Goal: Transaction & Acquisition: Purchase product/service

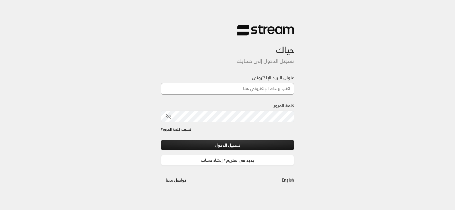
click at [238, 89] on input "عنوان البريد الإلكتروني" at bounding box center [227, 89] width 133 height 12
type input "[PERSON_NAME][EMAIL_ADDRESS][DOMAIN_NAME]"
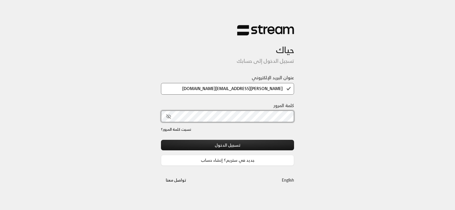
click at [161, 140] on button "تسجيل الدخول" at bounding box center [227, 145] width 133 height 11
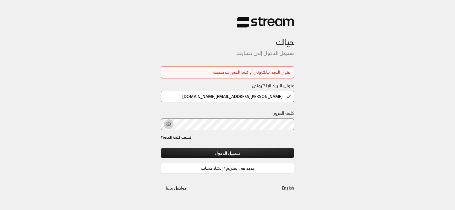
click at [169, 124] on icon "toggle password visibility" at bounding box center [169, 124] width 4 height 4
click at [181, 152] on button "تسجيل الدخول" at bounding box center [227, 153] width 133 height 11
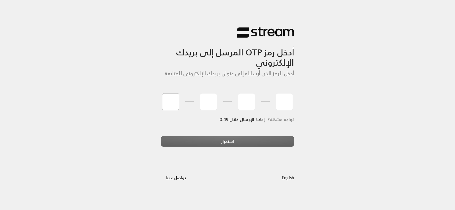
type input "5"
type input "9"
type input "5"
type input "2"
click at [200, 142] on div "استمرار" at bounding box center [227, 143] width 133 height 15
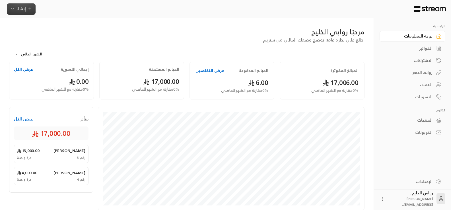
click at [19, 6] on span "إنشاء" at bounding box center [20, 8] width 9 height 7
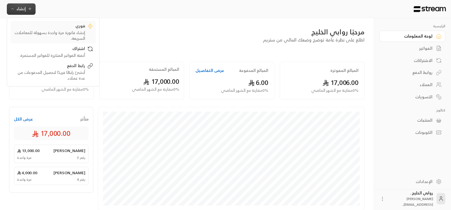
click at [63, 30] on div "إنشاء فاتورة مرة واحدة بسهولة للمعاملات السريعة." at bounding box center [49, 35] width 72 height 11
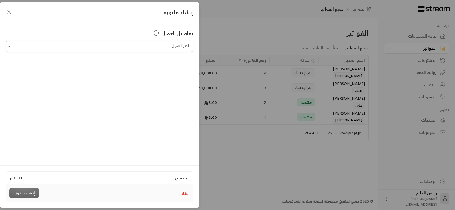
click at [169, 48] on input "اختر العميل" at bounding box center [100, 47] width 188 height 10
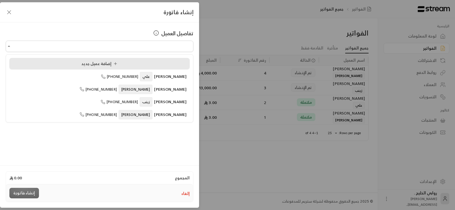
click at [104, 66] on span "إضافة عميل جديد" at bounding box center [100, 63] width 38 height 7
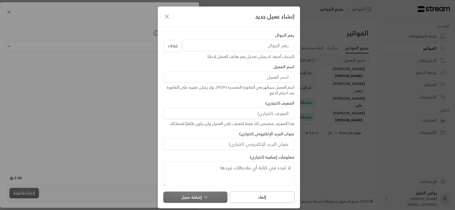
click at [254, 200] on button "إلغاء" at bounding box center [262, 197] width 65 height 11
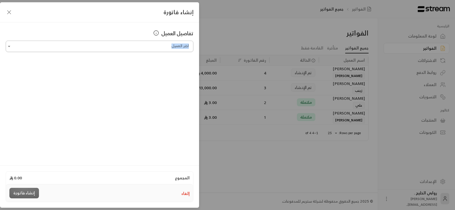
click at [109, 42] on div "تفاصيل العميل اختر العميل اختر العميل" at bounding box center [100, 40] width 188 height 23
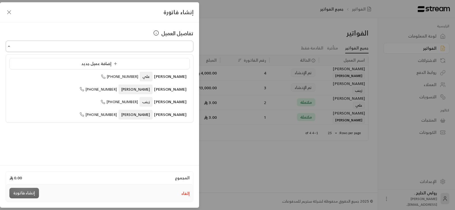
click at [109, 42] on input "اختر العميل" at bounding box center [100, 47] width 188 height 10
click at [153, 90] on span "[PERSON_NAME]" at bounding box center [136, 89] width 34 height 9
type input "**********"
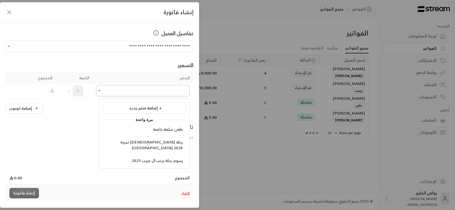
click at [155, 95] on input "اختر العميل" at bounding box center [143, 91] width 94 height 10
click at [169, 145] on span "تجربة [DEMOGRAPHIC_DATA] رحلة [GEOGRAPHIC_DATA] 2026" at bounding box center [151, 144] width 63 height 13
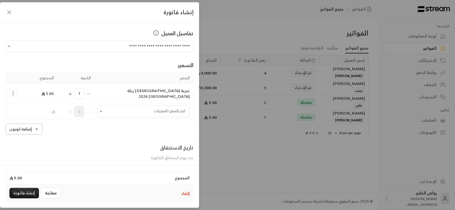
click at [26, 125] on button "إضافة كوبون" at bounding box center [24, 129] width 37 height 11
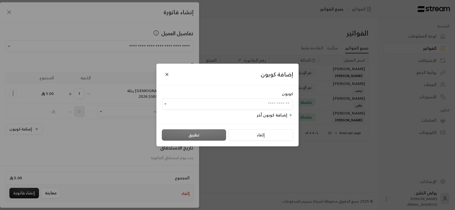
click at [217, 94] on div "كوبون" at bounding box center [227, 94] width 131 height 6
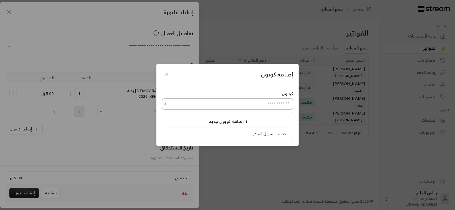
click at [219, 103] on input "اختر العميل" at bounding box center [227, 104] width 131 height 10
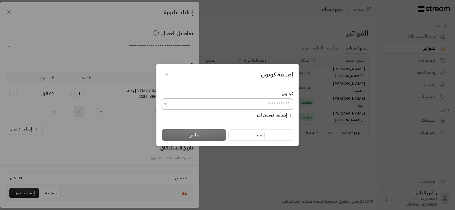
click at [227, 104] on input "اختر العميل" at bounding box center [227, 104] width 131 height 10
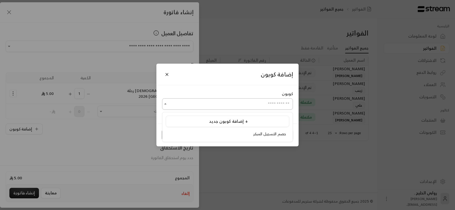
click at [226, 105] on input "اختر العميل" at bounding box center [227, 104] width 131 height 10
click at [229, 109] on div "​" at bounding box center [227, 103] width 131 height 11
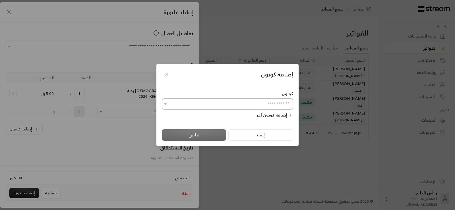
click at [229, 109] on div "​" at bounding box center [227, 103] width 131 height 11
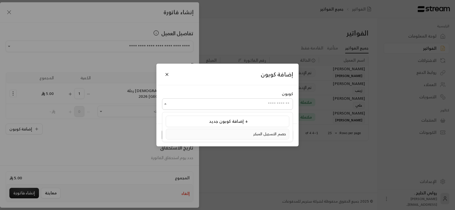
click at [242, 137] on li "حصم التسجيل المبكر" at bounding box center [227, 134] width 123 height 11
type input "**********"
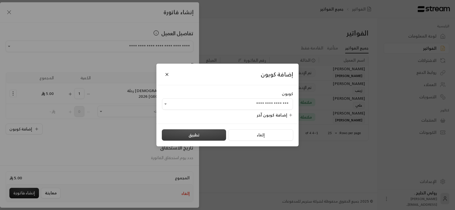
click at [215, 138] on button "تطبيق" at bounding box center [194, 134] width 64 height 11
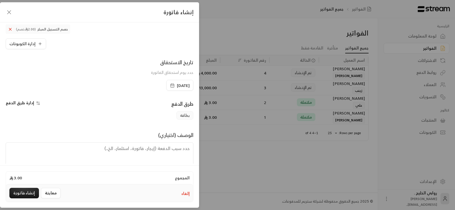
scroll to position [91, 0]
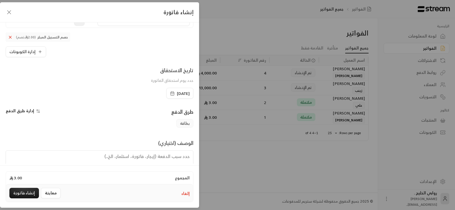
click at [121, 151] on textarea at bounding box center [100, 163] width 188 height 26
click at [4, 9] on div "إنشاء فاتورة" at bounding box center [99, 12] width 199 height 20
click at [10, 12] on icon "button" at bounding box center [8, 12] width 3 height 3
